Goal: Information Seeking & Learning: Learn about a topic

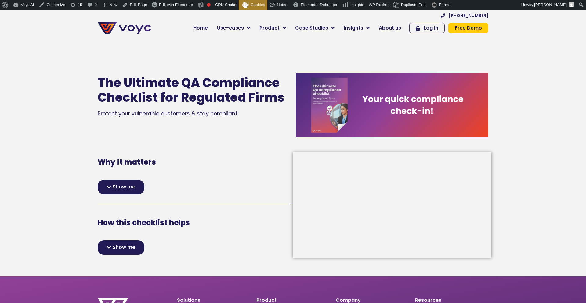
click at [110, 189] on icon at bounding box center [109, 186] width 4 height 5
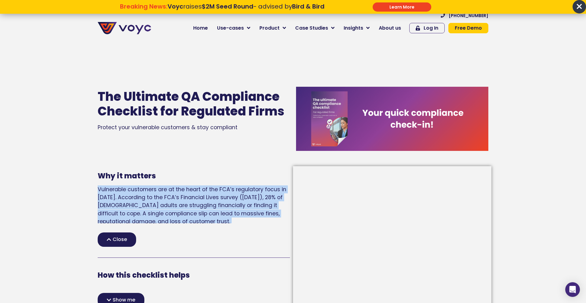
drag, startPoint x: 159, startPoint y: 222, endPoint x: 97, endPoint y: 188, distance: 70.8
click at [97, 188] on div "Why it matters Vulnerable customers are at the heart of the FCA’s regulatory fo…" at bounding box center [194, 309] width 198 height 287
click at [134, 198] on span "Vulnerable customers are at the heart of the FCA’s regulatory focus in 2025. Ac…" at bounding box center [192, 206] width 189 height 40
drag, startPoint x: 184, startPoint y: 218, endPoint x: 96, endPoint y: 190, distance: 92.3
click at [96, 190] on div "Why it matters Vulnerable customers are at the heart of the FCA’s regulatory fo…" at bounding box center [194, 309] width 198 height 287
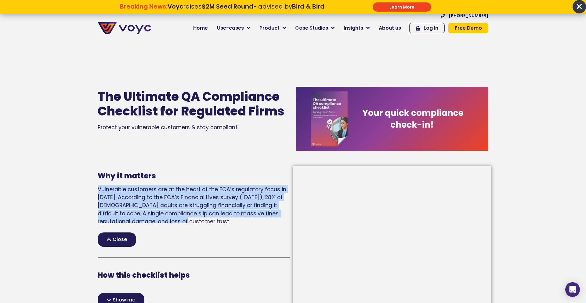
click at [111, 194] on span "Vulnerable customers are at the heart of the FCA’s regulatory focus in 2025. Ac…" at bounding box center [192, 206] width 189 height 40
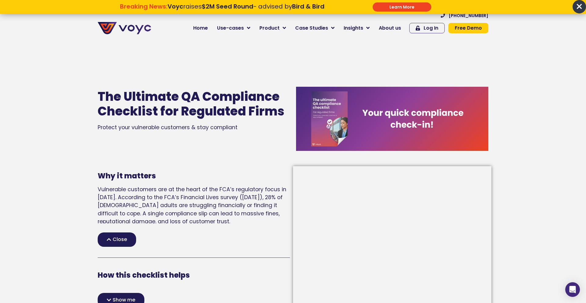
drag, startPoint x: 107, startPoint y: 194, endPoint x: 100, endPoint y: 190, distance: 8.1
click at [106, 193] on p "Vulnerable customers are at the heart of the FCA’s regulatory focus in 2025. Ac…" at bounding box center [194, 205] width 192 height 40
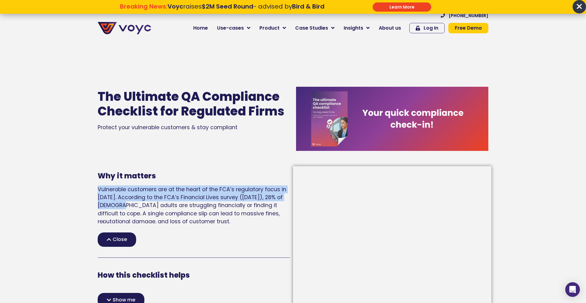
drag, startPoint x: 95, startPoint y: 187, endPoint x: 120, endPoint y: 202, distance: 29.7
click at [120, 202] on div "Why it matters Vulnerable customers are at the heart of the FCA’s regulatory fo…" at bounding box center [194, 309] width 198 height 287
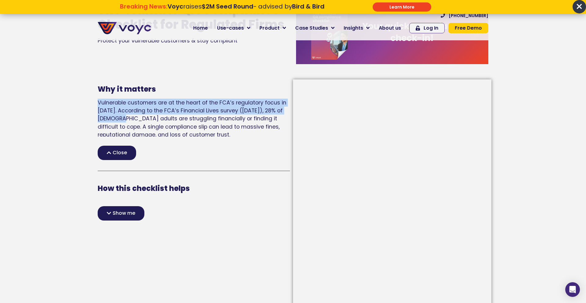
scroll to position [93, 0]
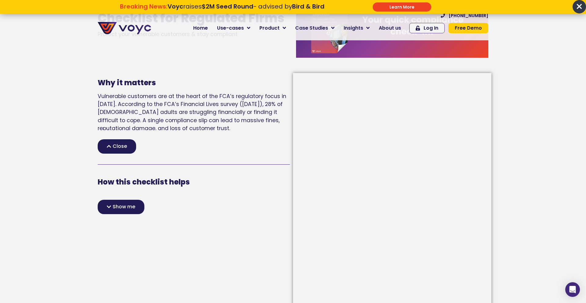
click at [122, 211] on div "Show me" at bounding box center [121, 207] width 47 height 14
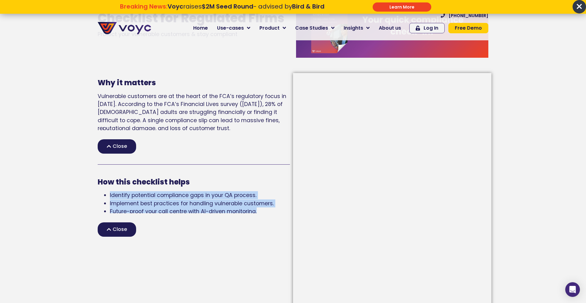
drag, startPoint x: 259, startPoint y: 211, endPoint x: 99, endPoint y: 191, distance: 161.5
click at [99, 191] on div "How this checklist helps Identify potential compliance gaps in your QA process.…" at bounding box center [194, 197] width 192 height 38
copy ul "Identify potential compliance gaps in your QA process. Implement best practices…"
drag, startPoint x: 238, startPoint y: 202, endPoint x: 225, endPoint y: 197, distance: 14.1
click at [237, 202] on span "Implement best practices for handling vulnerable customers." at bounding box center [192, 203] width 164 height 7
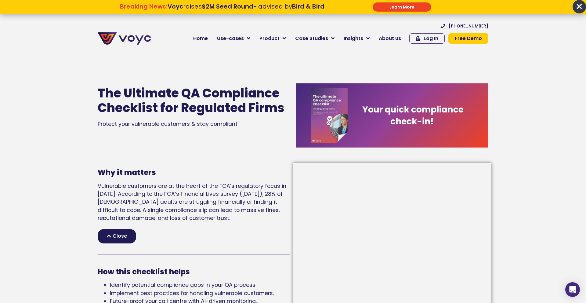
scroll to position [1, 0]
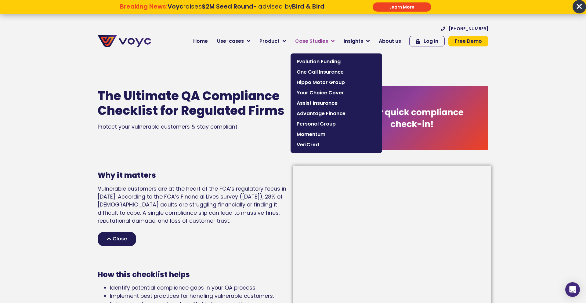
click at [308, 42] on span "Case Studies" at bounding box center [311, 41] width 33 height 7
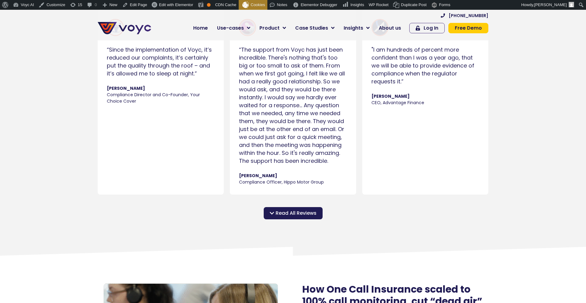
scroll to position [773, 0]
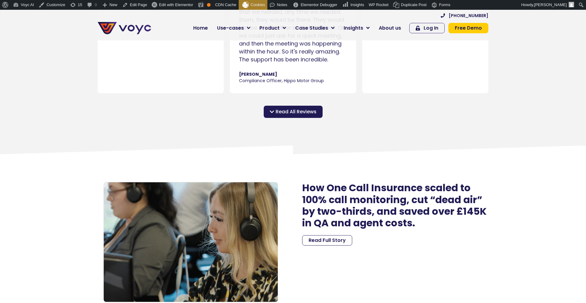
click at [280, 113] on span "Read All Reviews" at bounding box center [296, 111] width 41 height 7
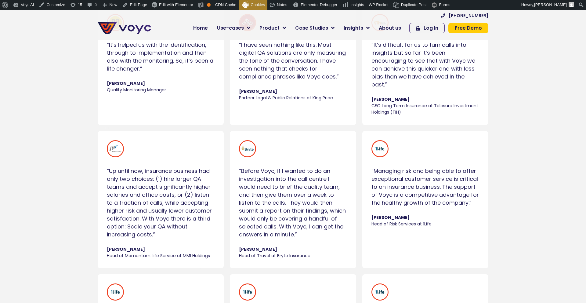
scroll to position [868, 0]
drag, startPoint x: 197, startPoint y: 233, endPoint x: 104, endPoint y: 169, distance: 112.7
click at [104, 169] on div "“Up until now, insurance business had only two choices: (1) hire larger QA team…" at bounding box center [161, 198] width 114 height 125
copy div "“Up until now, insurance business had only two choices: (1) hire larger QA team…"
